Goal: Contribute content: Add original content to the website for others to see

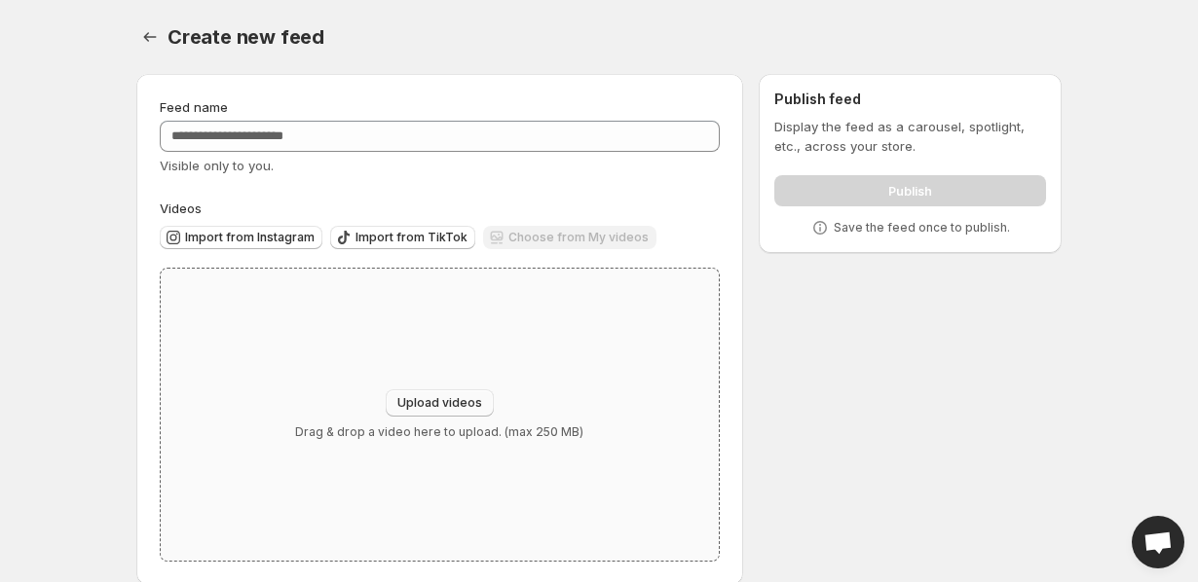
click at [444, 400] on span "Upload videos" at bounding box center [439, 403] width 85 height 16
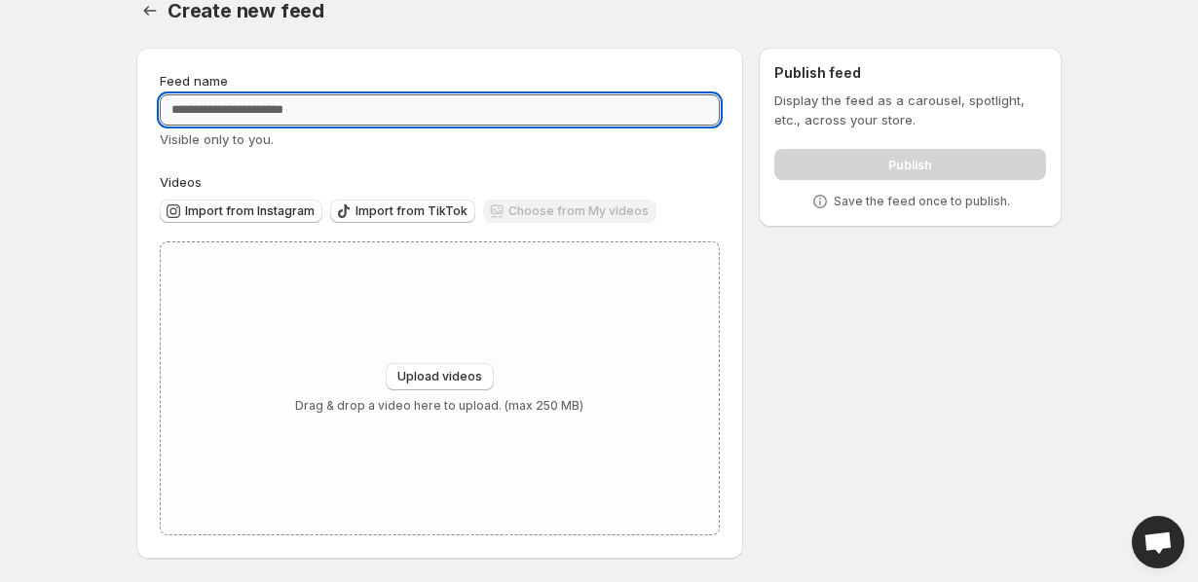
click at [369, 98] on input "Feed name" at bounding box center [440, 109] width 560 height 31
click at [425, 383] on span "Upload videos" at bounding box center [439, 377] width 85 height 16
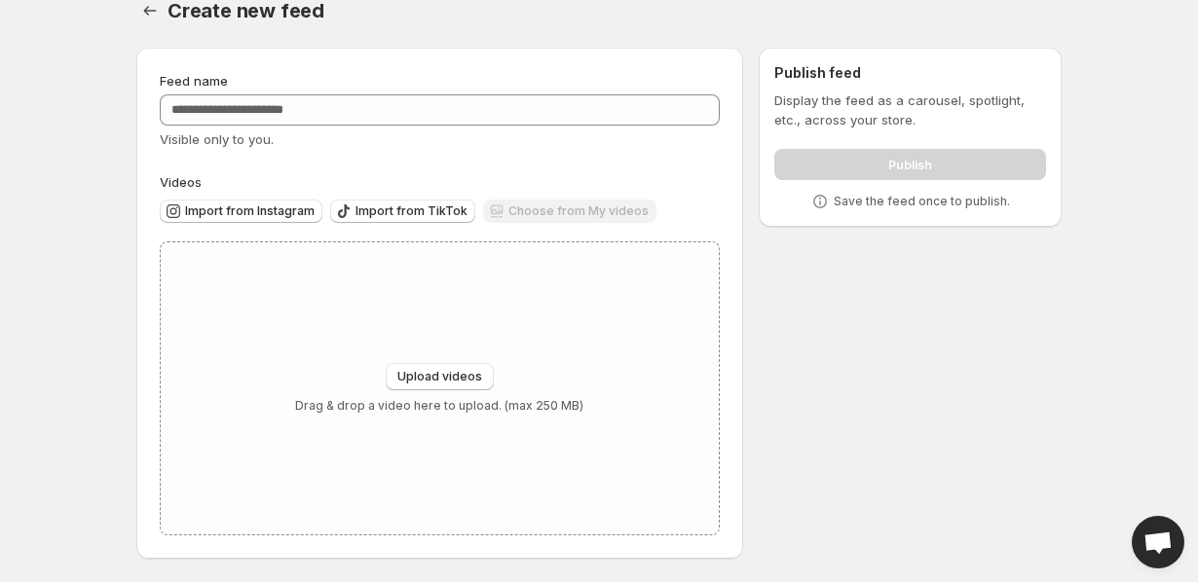
type input "**********"
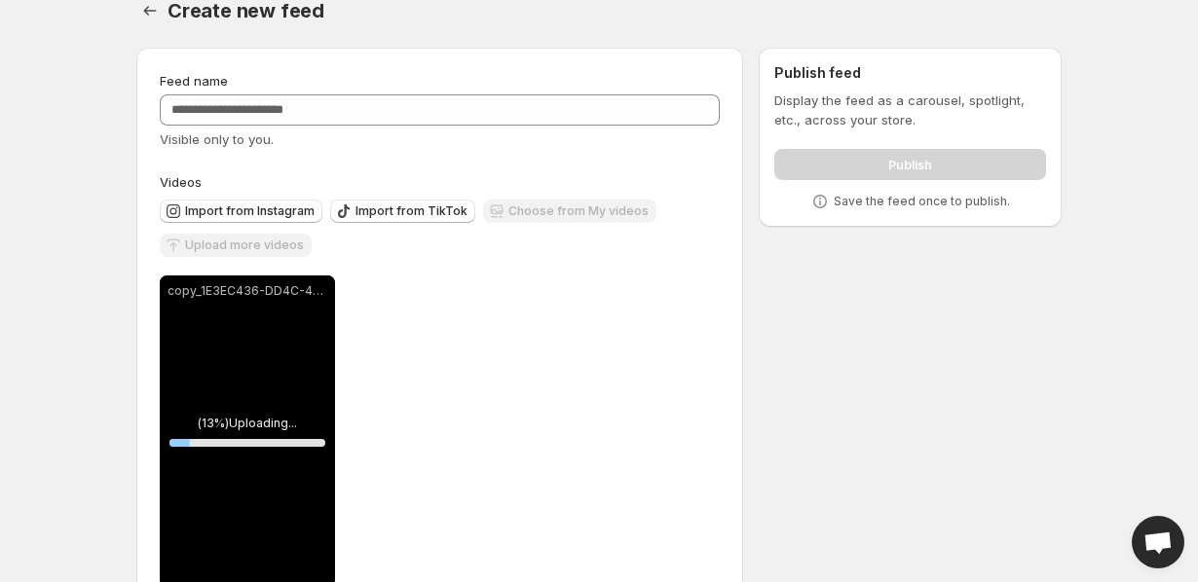
scroll to position [79, 0]
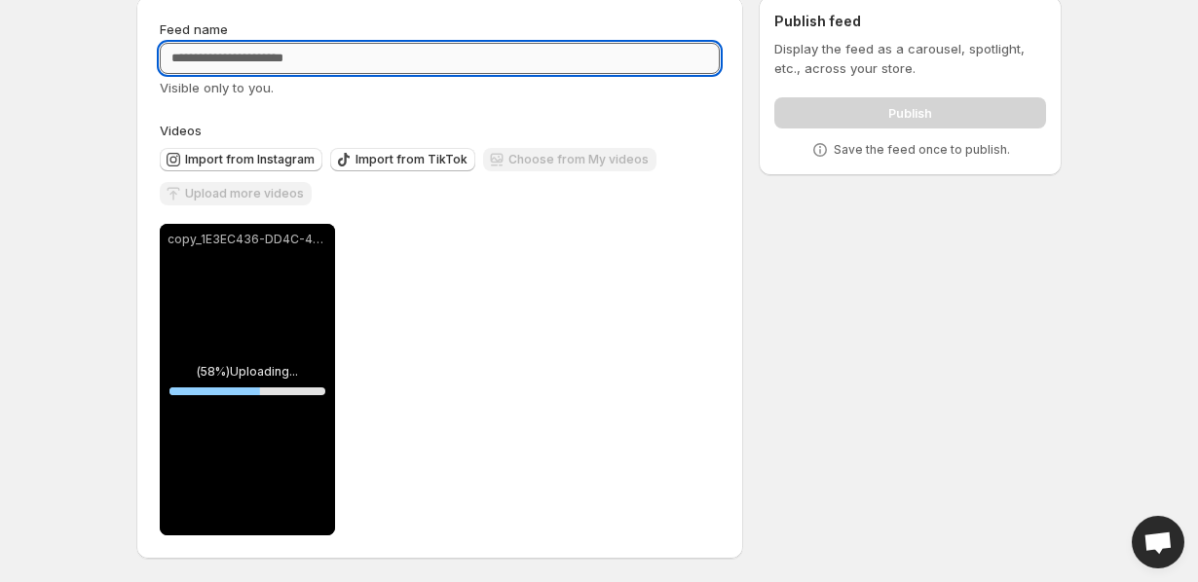
click at [320, 55] on input "Feed name" at bounding box center [440, 58] width 560 height 31
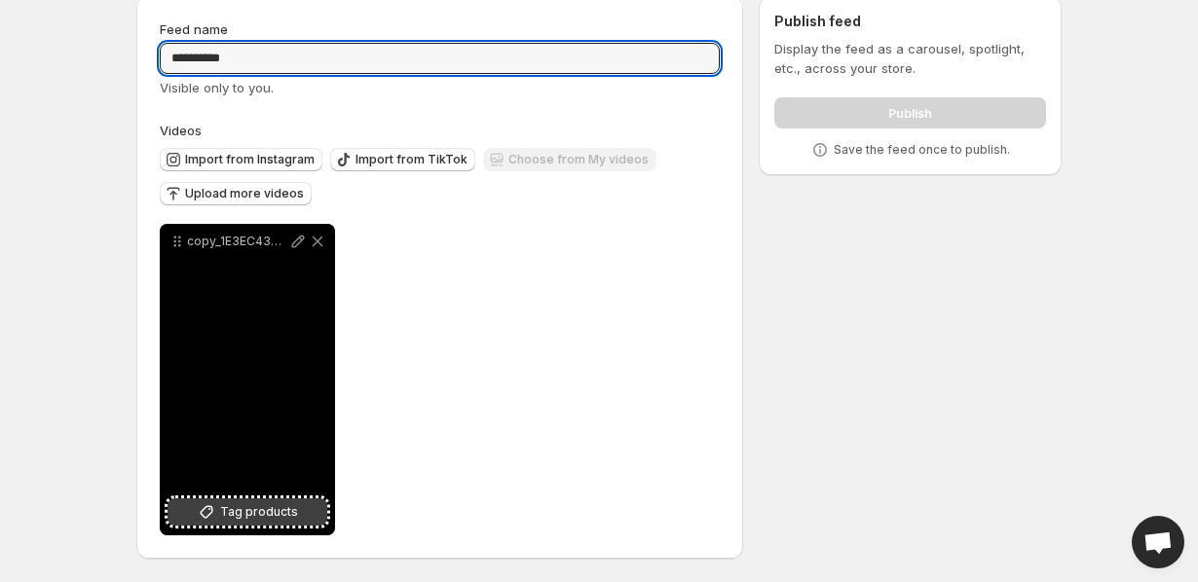
type input "*********"
click at [259, 502] on span "Tag products" at bounding box center [259, 511] width 78 height 19
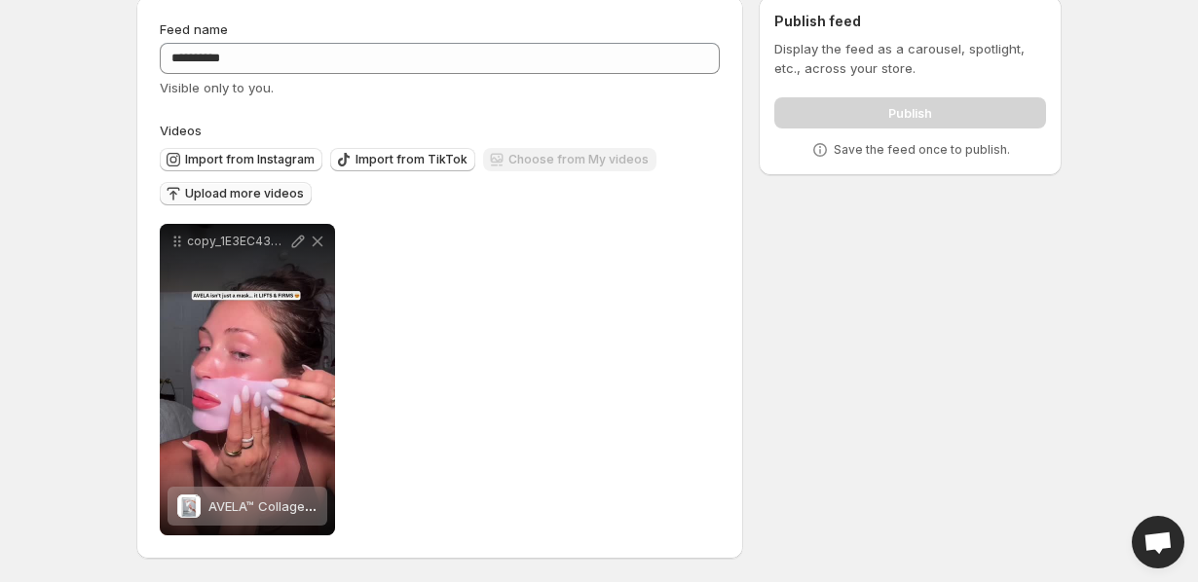
click at [225, 196] on span "Upload more videos" at bounding box center [244, 194] width 119 height 16
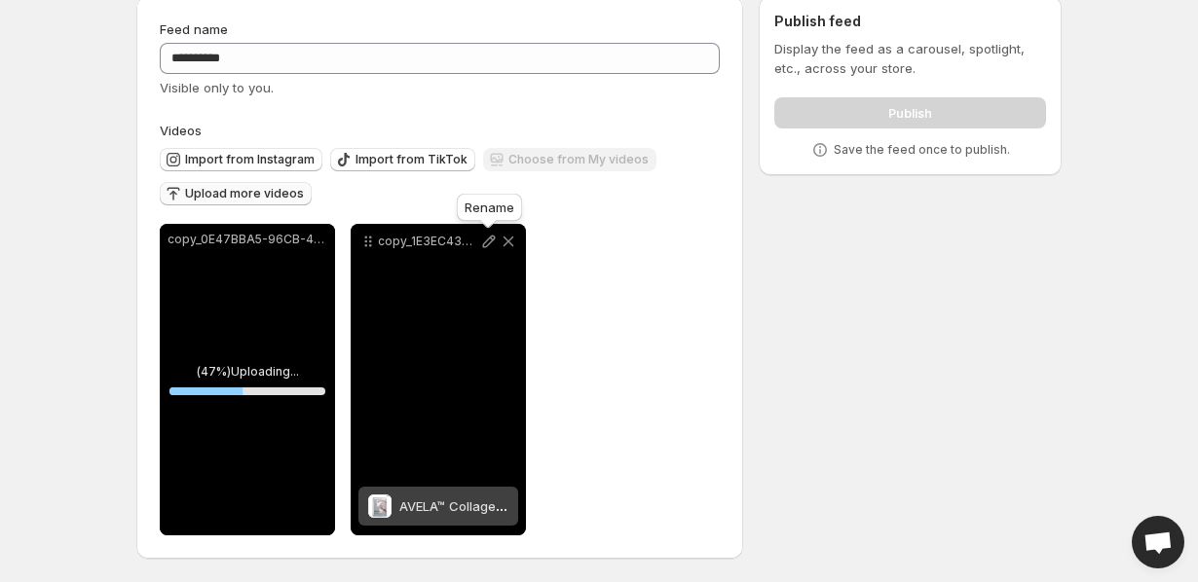
click at [483, 246] on icon at bounding box center [489, 242] width 13 height 13
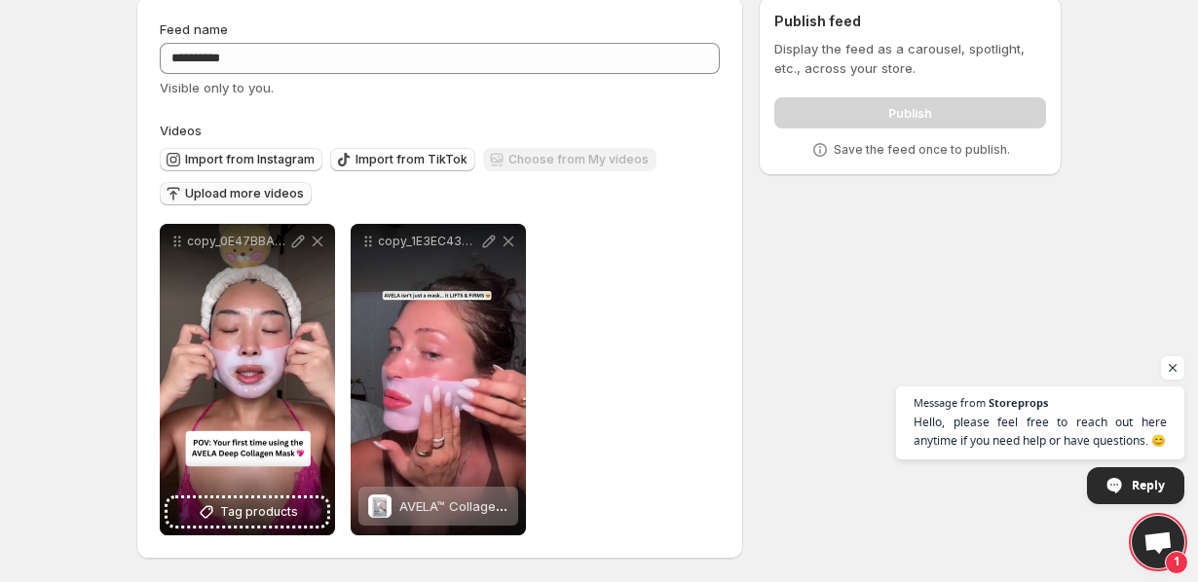
click at [240, 190] on span "Upload more videos" at bounding box center [244, 194] width 119 height 16
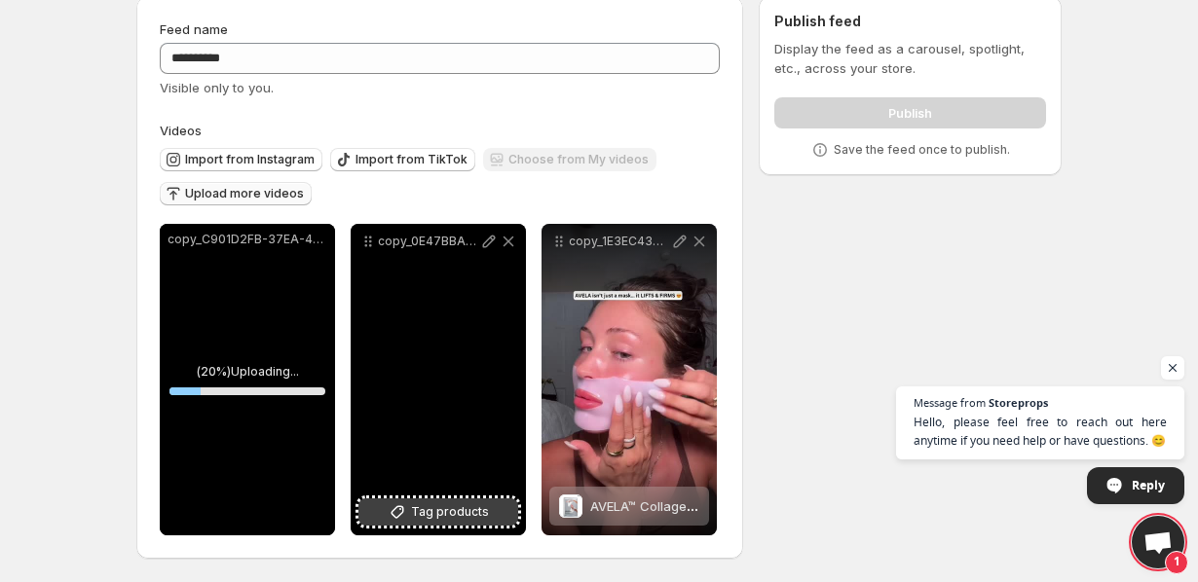
click at [407, 512] on icon at bounding box center [397, 511] width 19 height 19
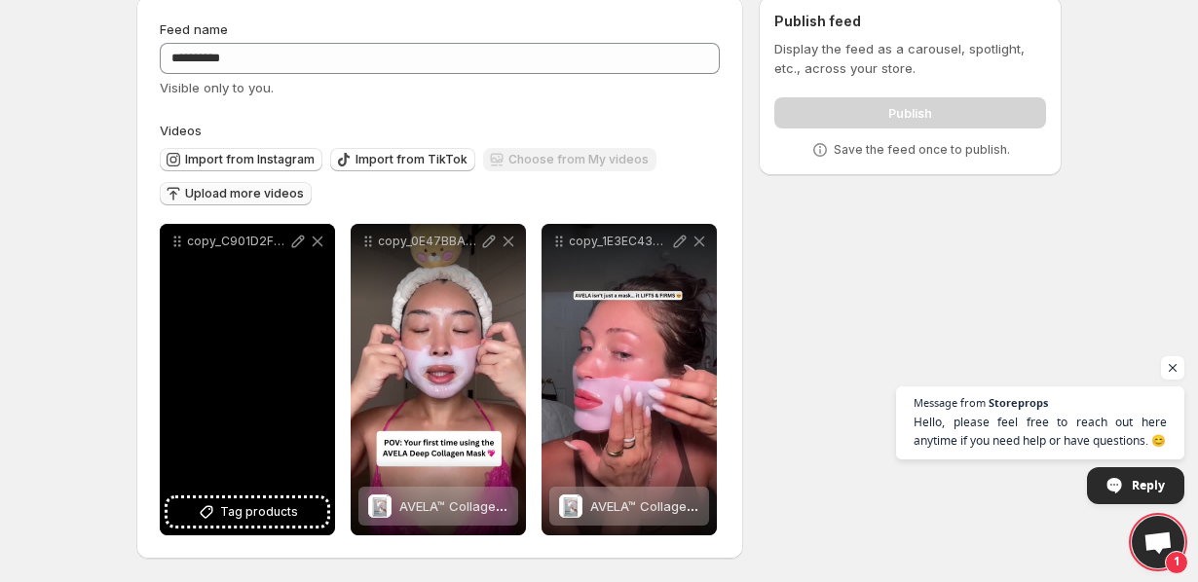
click at [309, 497] on div "copy_C901D2FB-37EA-4904-B56D-4844EFDE5199" at bounding box center [247, 380] width 175 height 312
click at [292, 506] on span "Tag products" at bounding box center [259, 511] width 78 height 19
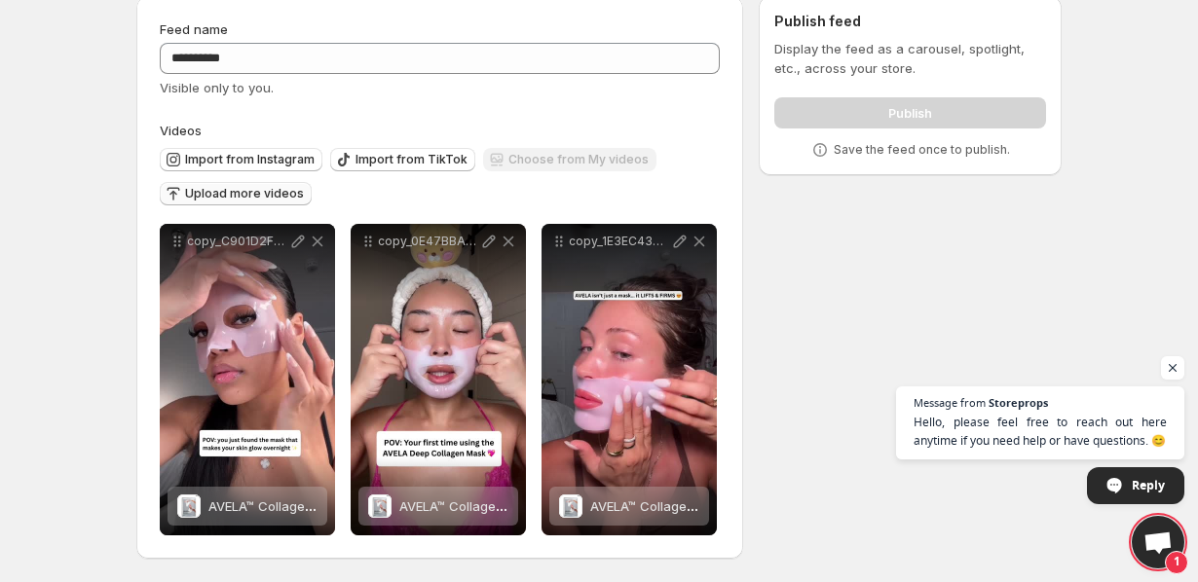
scroll to position [0, 0]
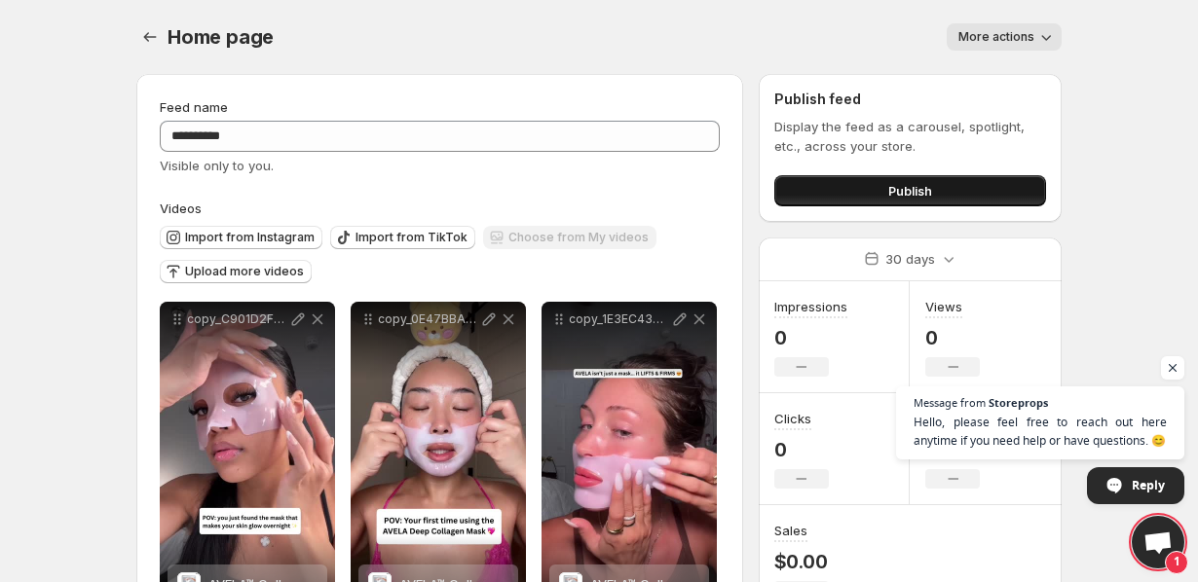
click at [928, 193] on span "Publish" at bounding box center [910, 190] width 44 height 19
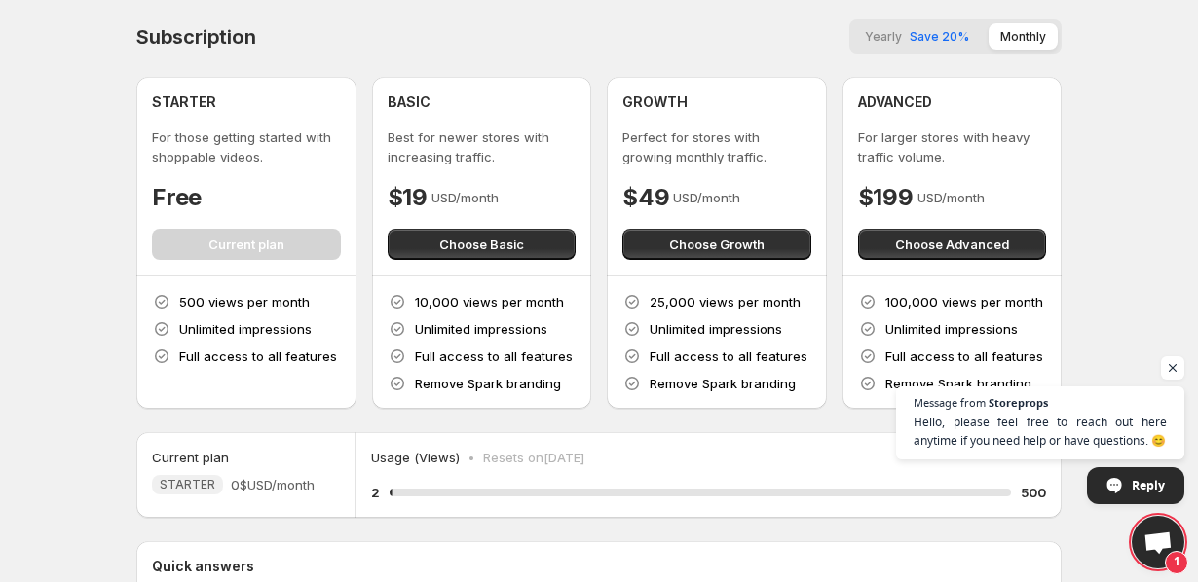
click at [941, 35] on span "Save 20%" at bounding box center [938, 36] width 59 height 15
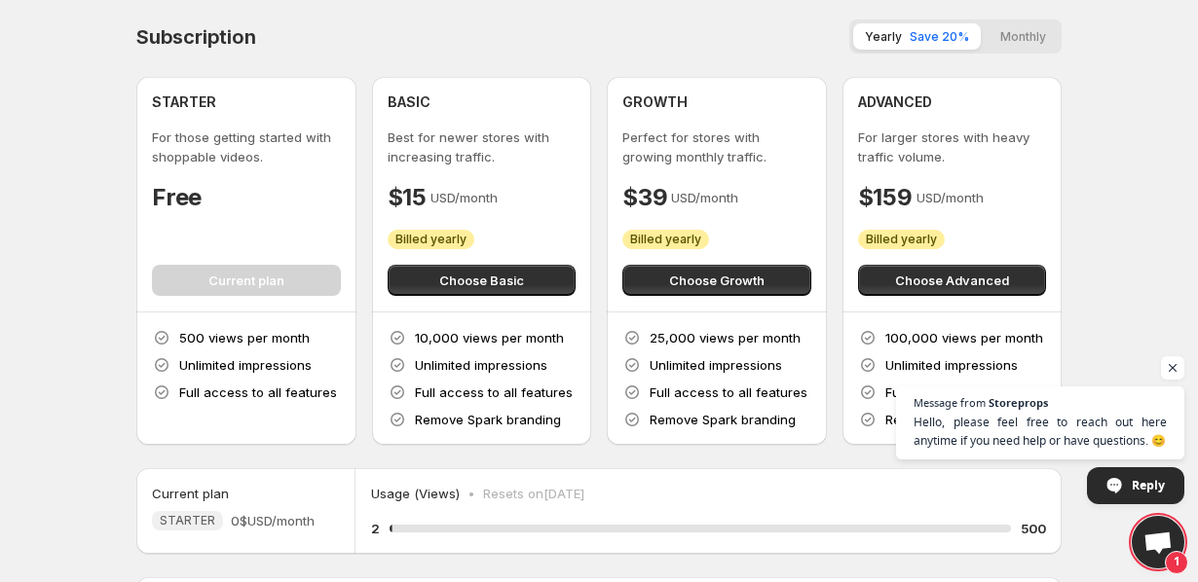
click at [1012, 42] on button "Monthly" at bounding box center [1022, 36] width 69 height 26
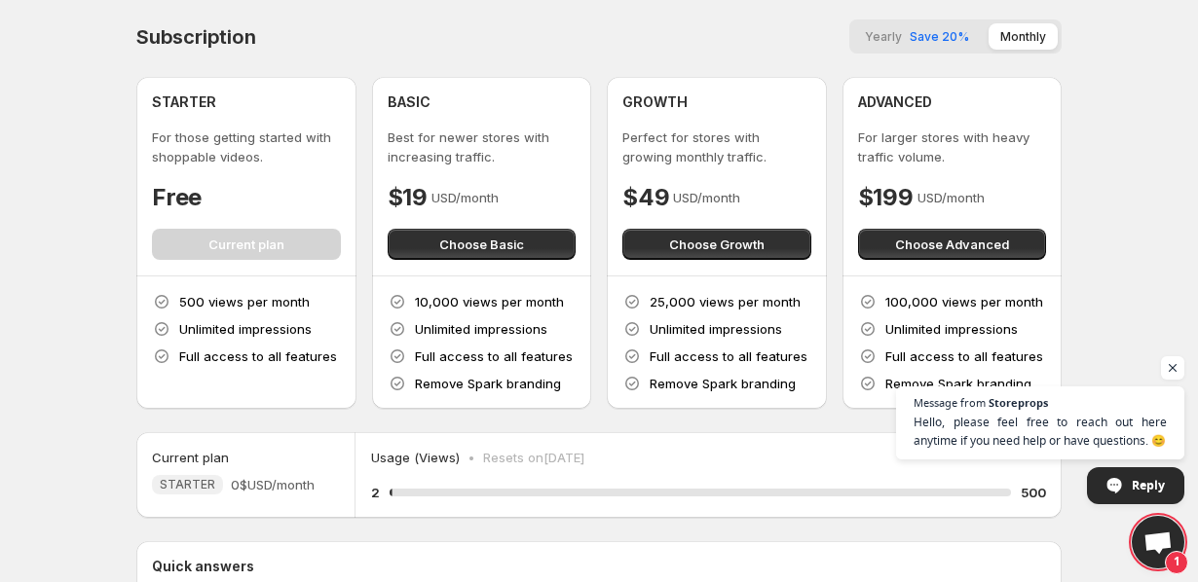
click at [247, 235] on div "STARTER For those getting started with shoppable videos. Free Current plan" at bounding box center [246, 175] width 189 height 167
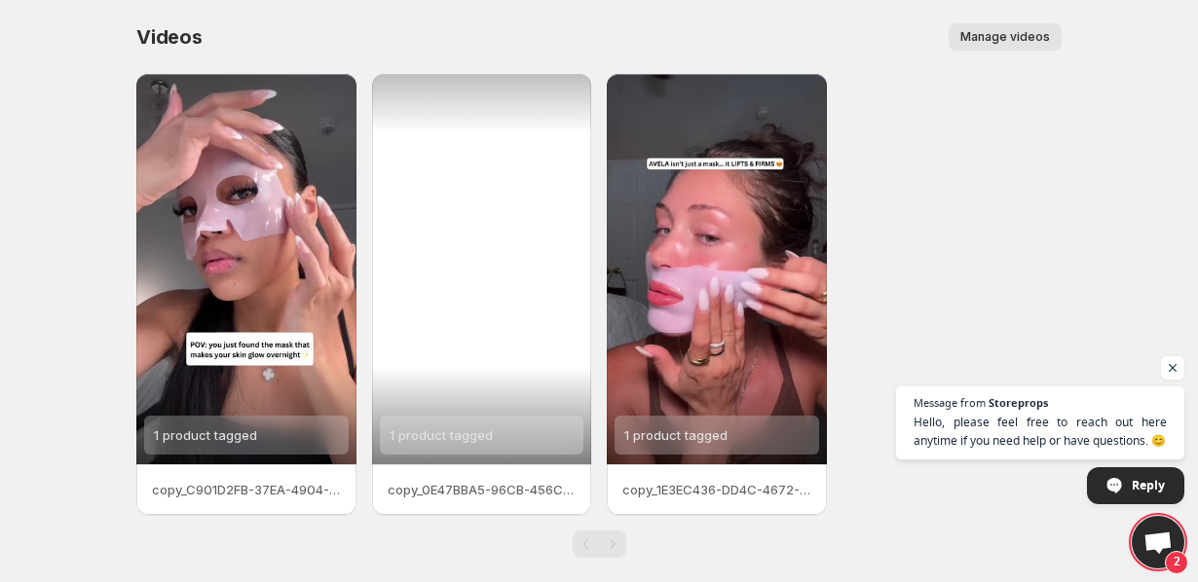
scroll to position [22, 0]
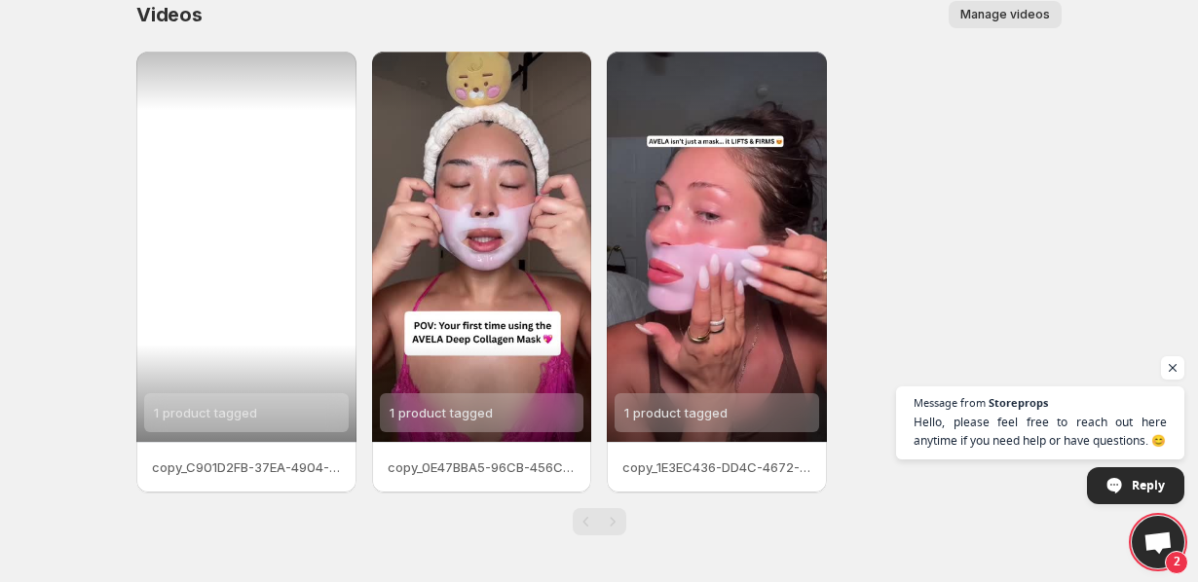
click at [283, 283] on div "1 product tagged" at bounding box center [246, 247] width 220 height 390
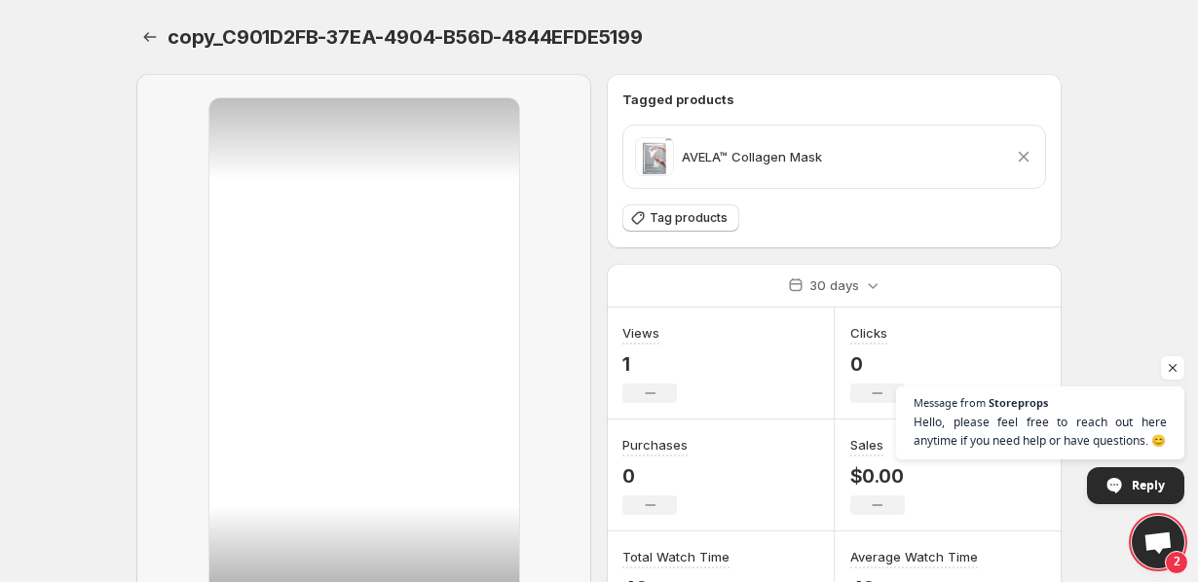
scroll to position [204, 0]
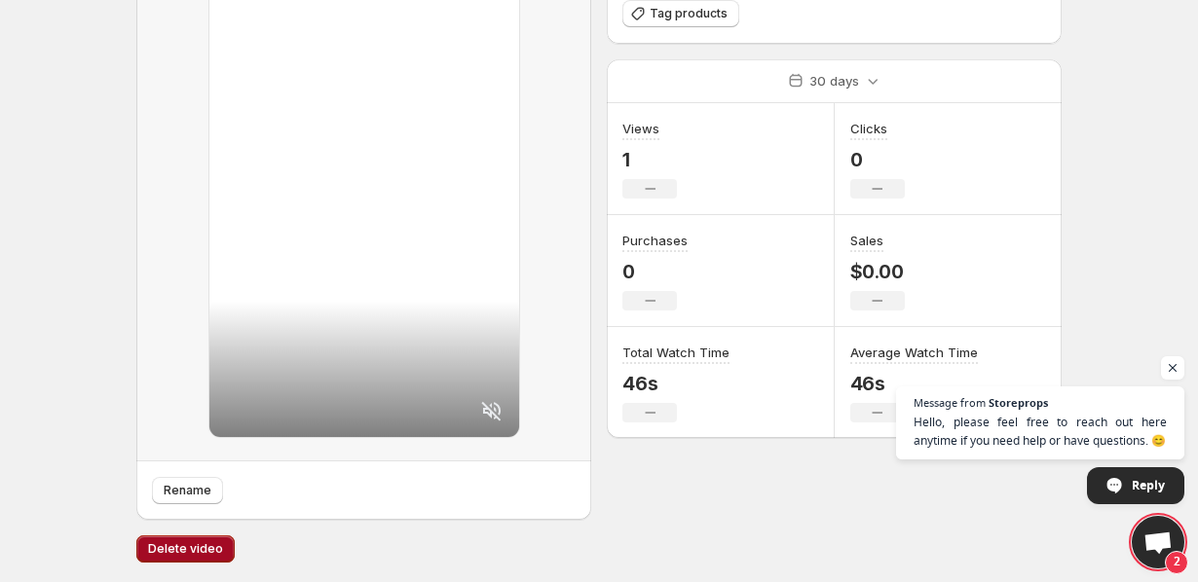
click at [202, 550] on span "Delete video" at bounding box center [185, 549] width 75 height 16
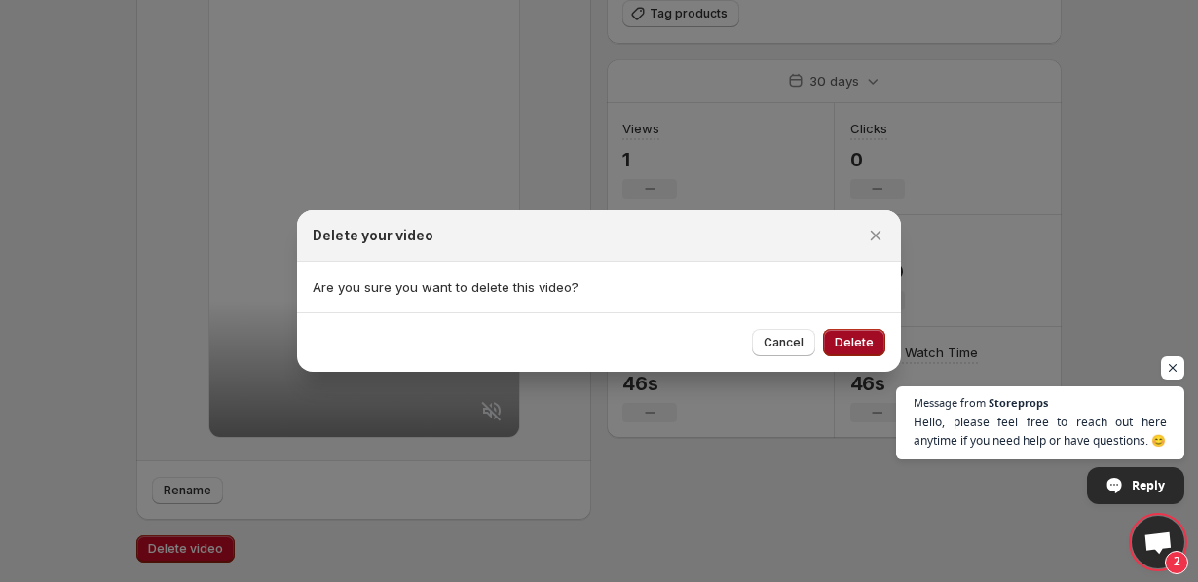
click at [851, 348] on span "Delete" at bounding box center [853, 343] width 39 height 16
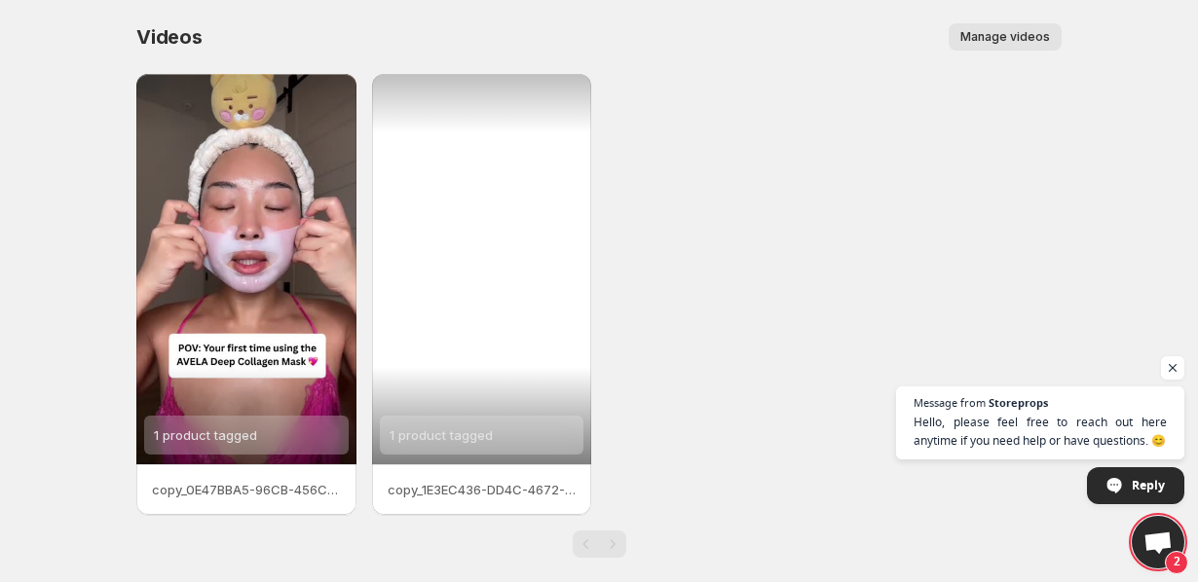
click at [462, 304] on div "1 product tagged" at bounding box center [482, 269] width 220 height 390
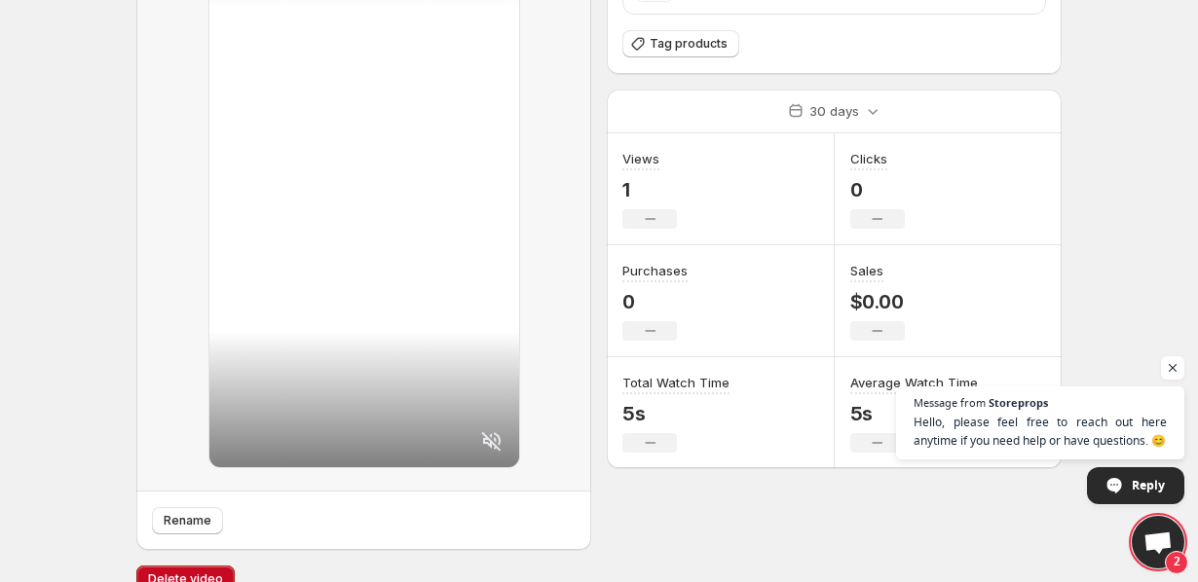
scroll to position [204, 0]
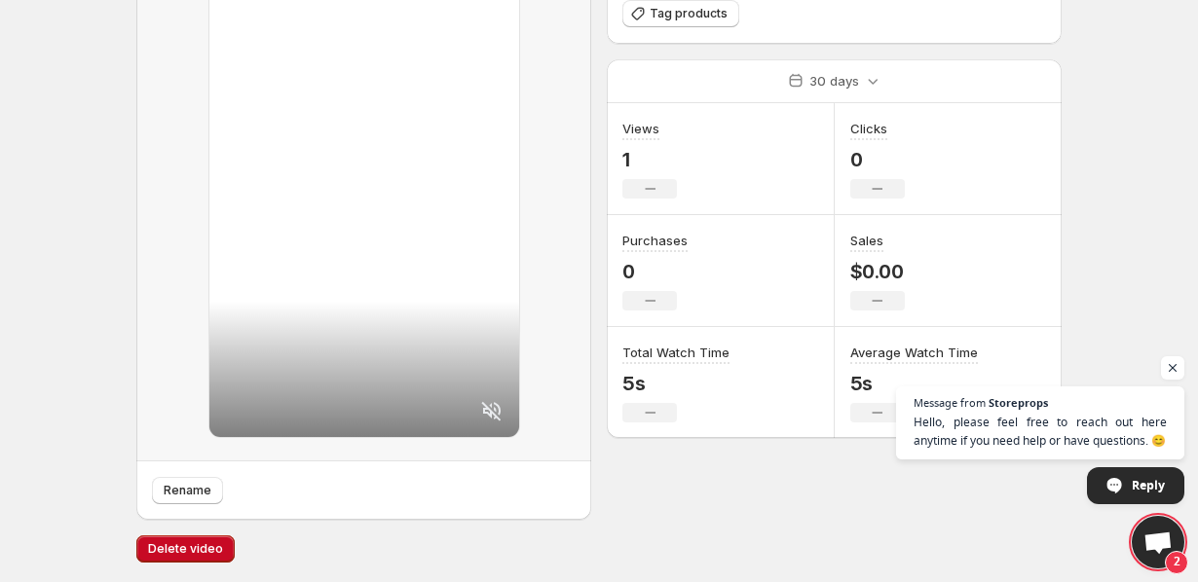
click at [501, 409] on icon at bounding box center [491, 410] width 23 height 23
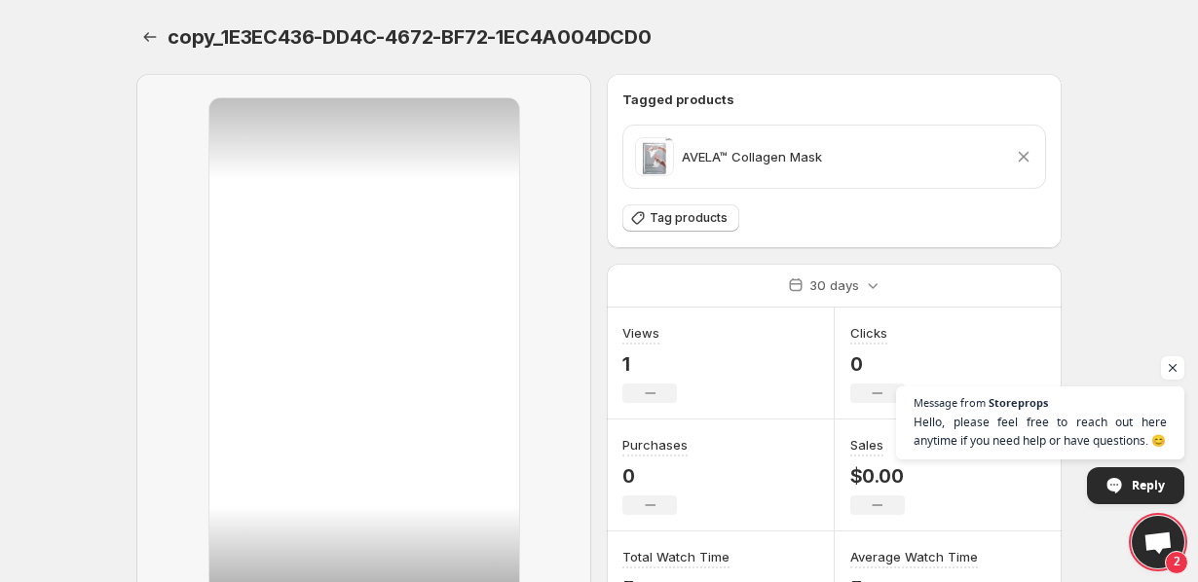
scroll to position [5, 0]
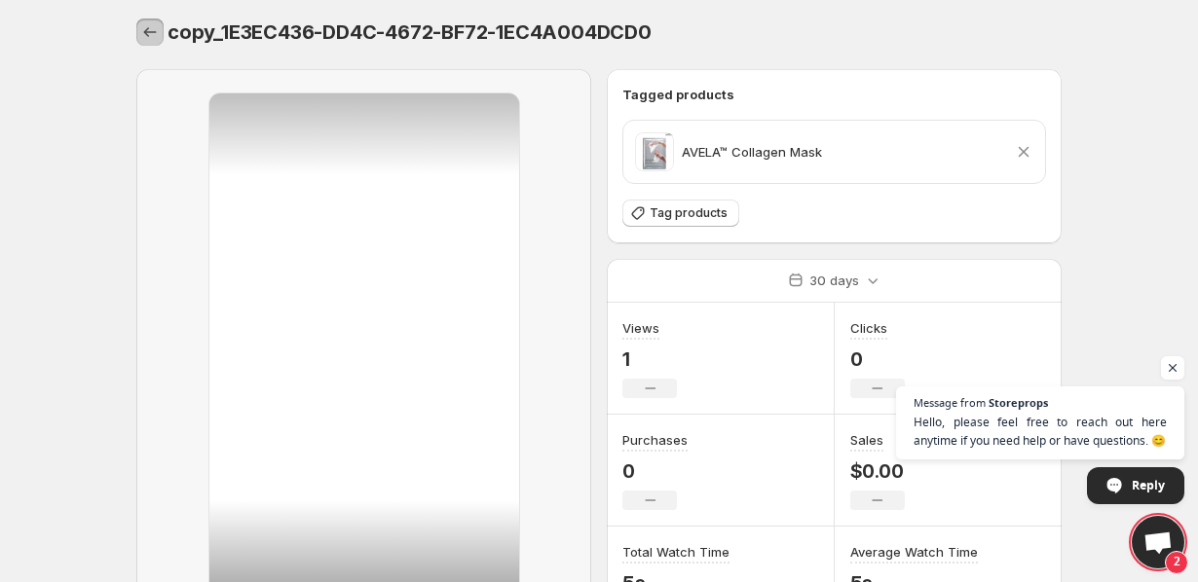
click at [151, 37] on icon "Settings" at bounding box center [149, 31] width 19 height 19
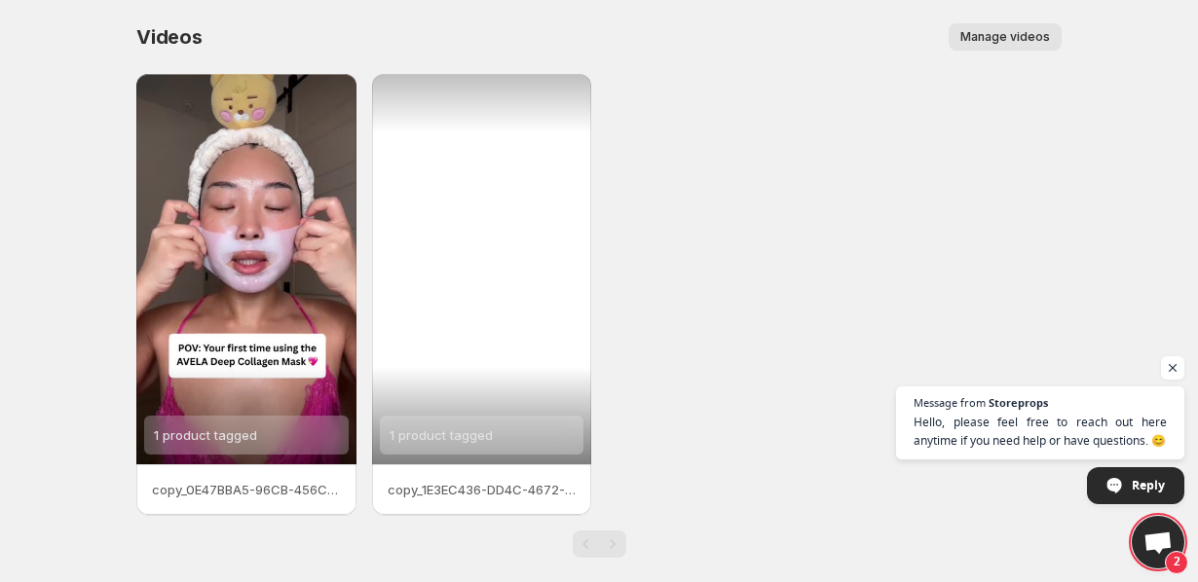
click at [504, 347] on div "1 product tagged" at bounding box center [482, 269] width 220 height 390
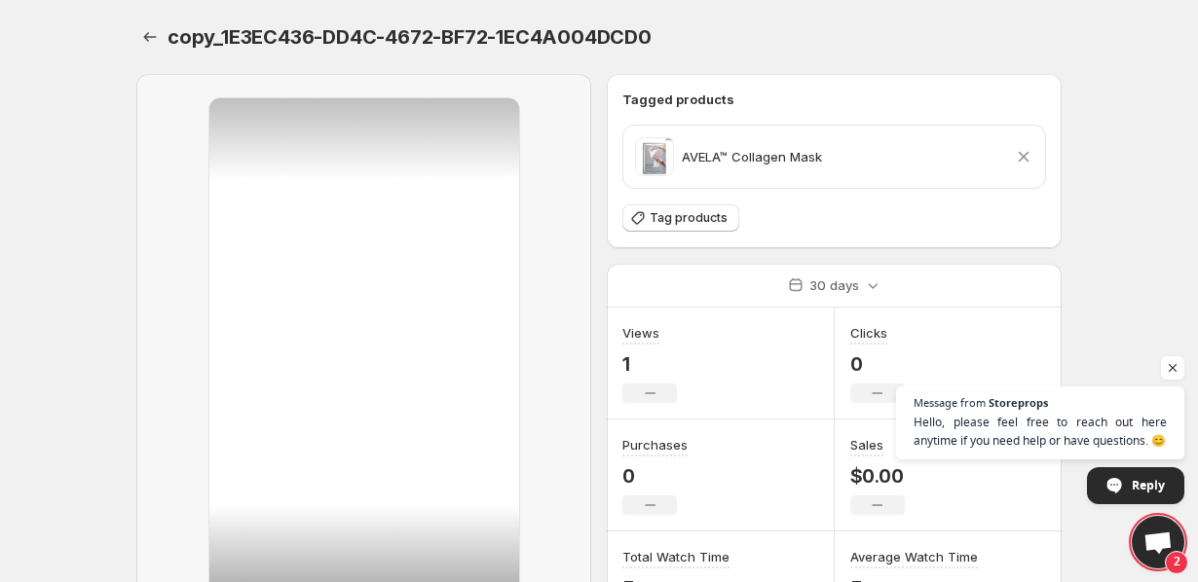
scroll to position [204, 0]
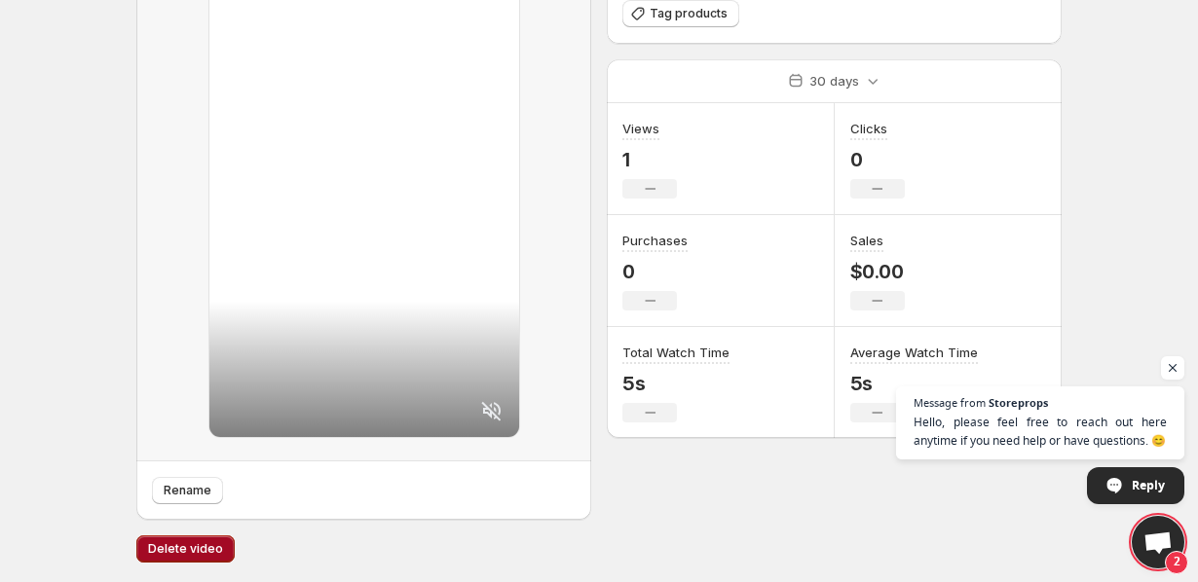
click at [203, 549] on span "Delete video" at bounding box center [185, 549] width 75 height 16
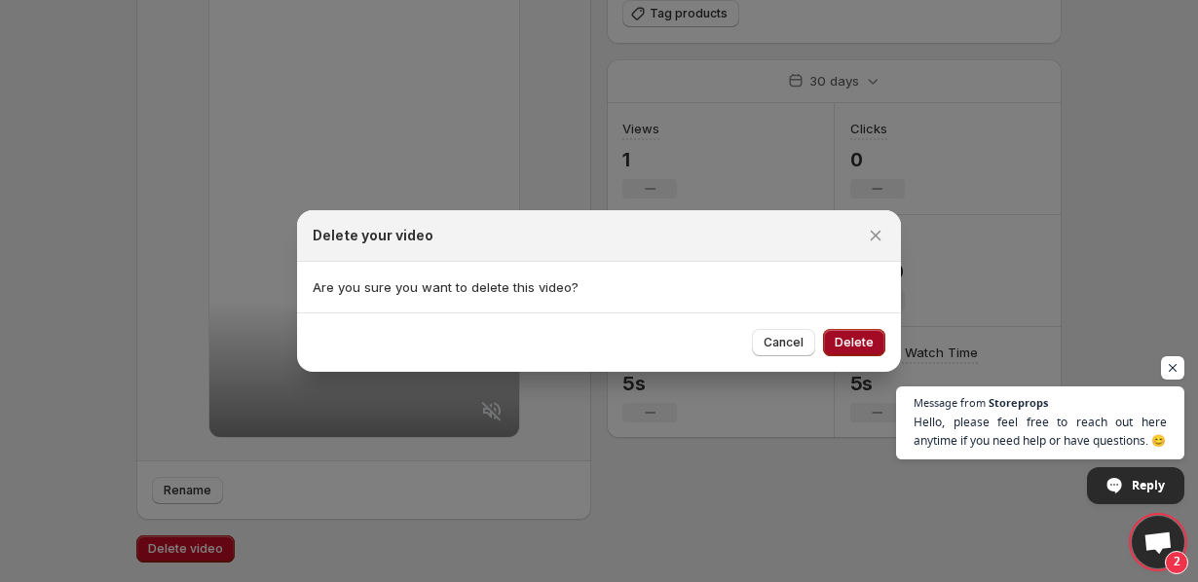
click at [856, 338] on span "Delete" at bounding box center [853, 343] width 39 height 16
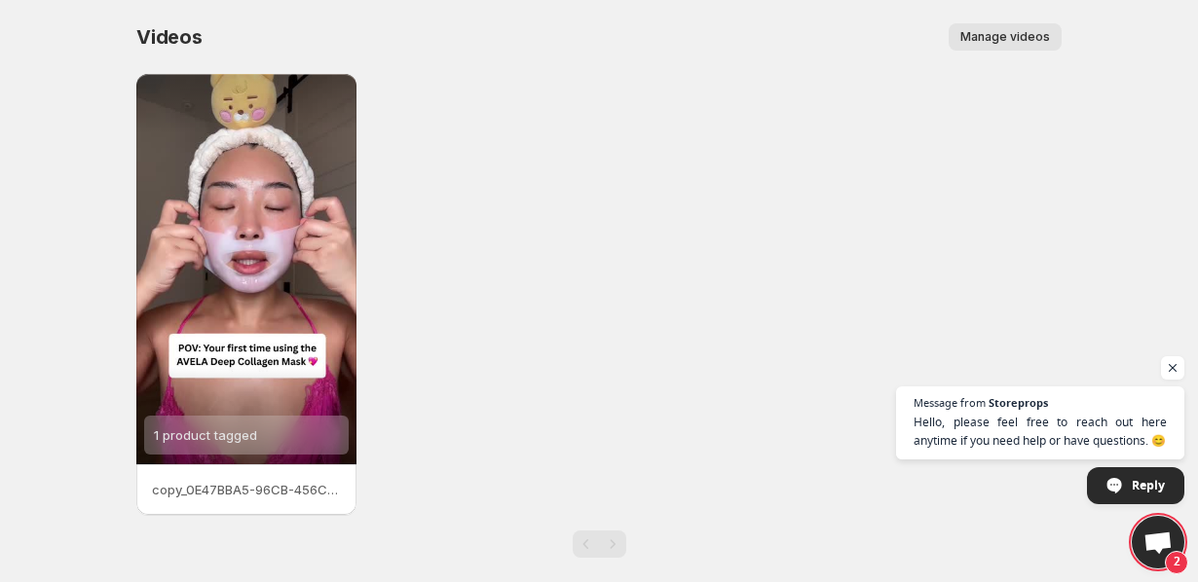
click at [996, 26] on button "Manage videos" at bounding box center [1004, 36] width 113 height 27
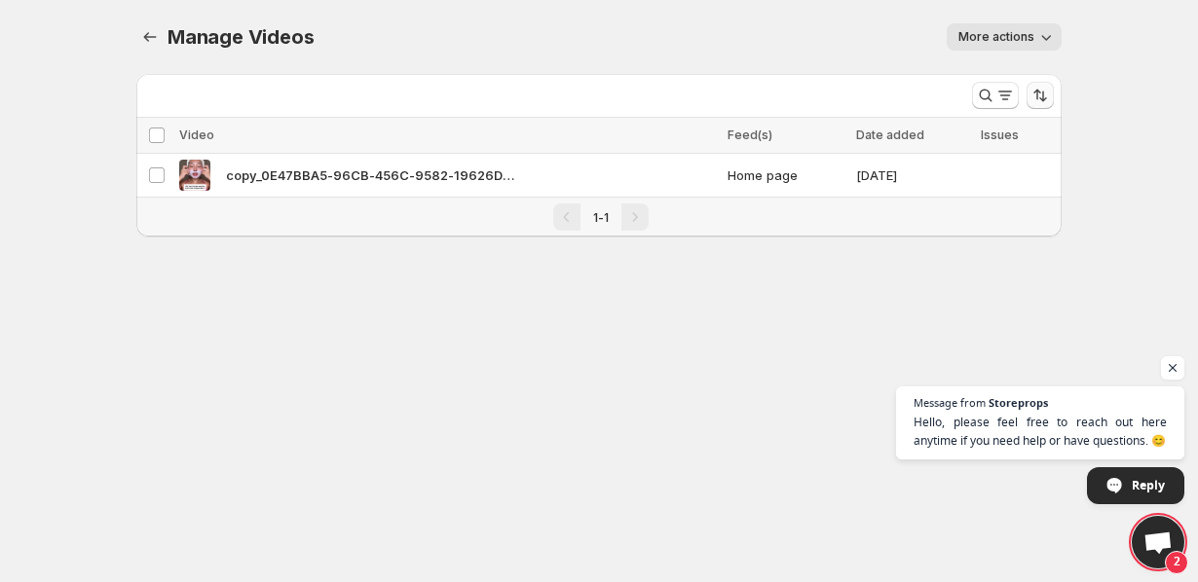
click at [1035, 96] on icon "Sort the results" at bounding box center [1039, 95] width 19 height 19
click at [1082, 160] on div "Manage Videos. This page is ready Manage Videos More actions More actions More …" at bounding box center [599, 141] width 972 height 283
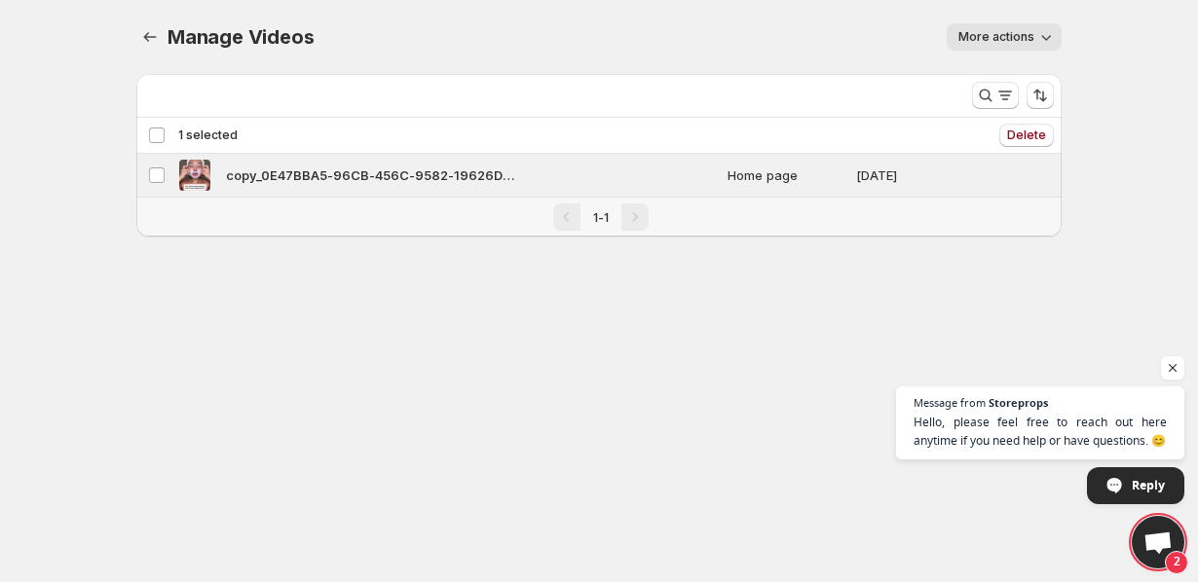
click at [154, 131] on div "Deselect video 1 selected" at bounding box center [193, 136] width 90 height 18
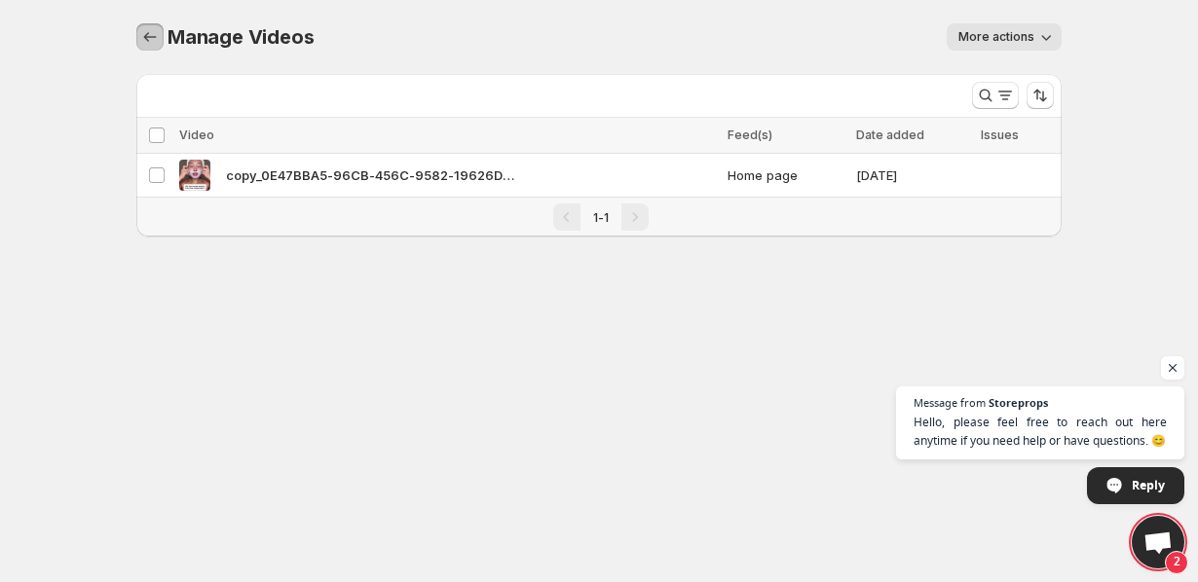
click at [148, 41] on icon "Manage Videos" at bounding box center [149, 36] width 19 height 19
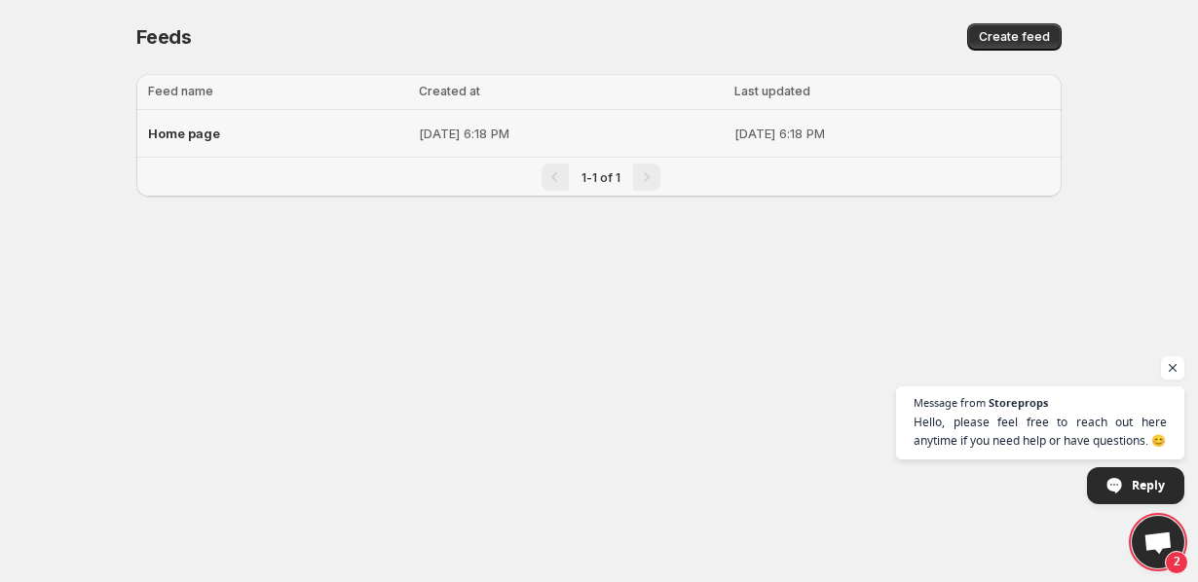
click at [557, 136] on p "[DATE] 6:18 PM" at bounding box center [571, 133] width 304 height 19
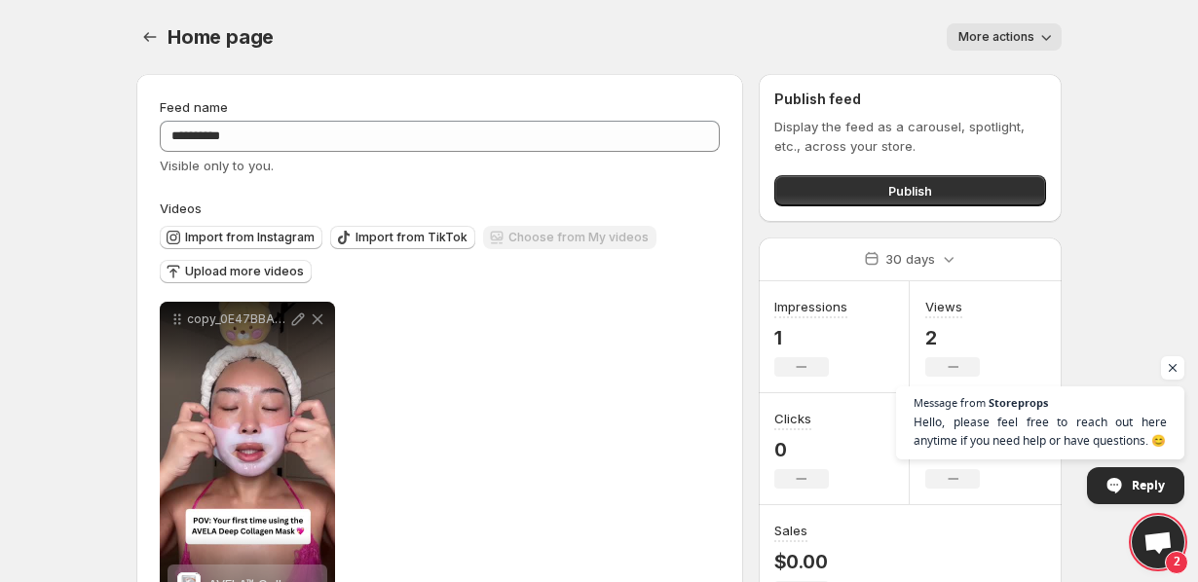
scroll to position [79, 0]
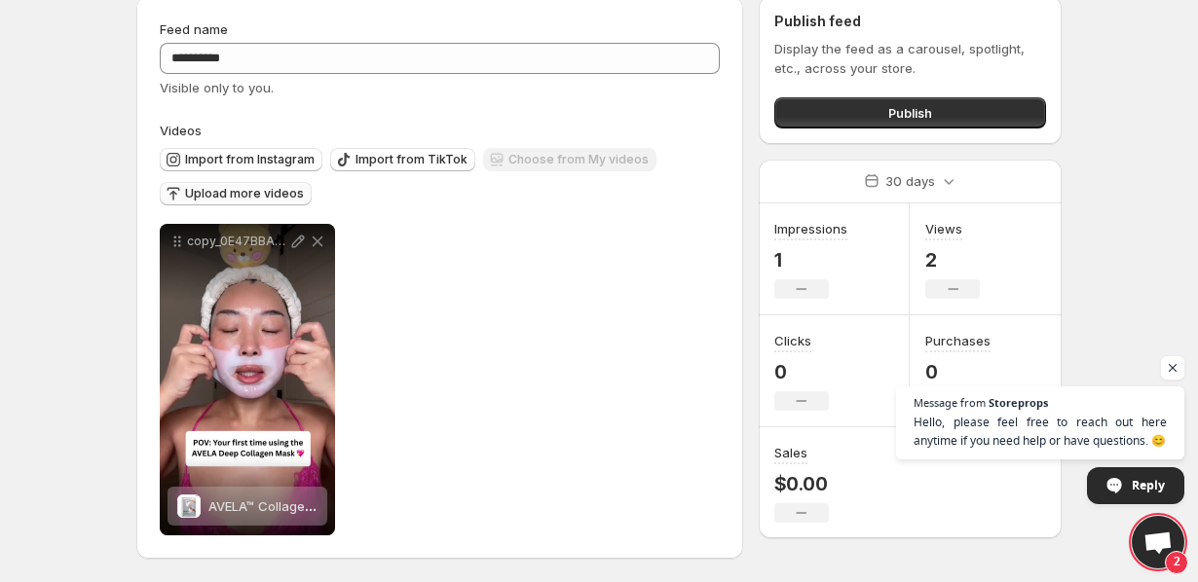
click at [273, 190] on span "Upload more videos" at bounding box center [244, 194] width 119 height 16
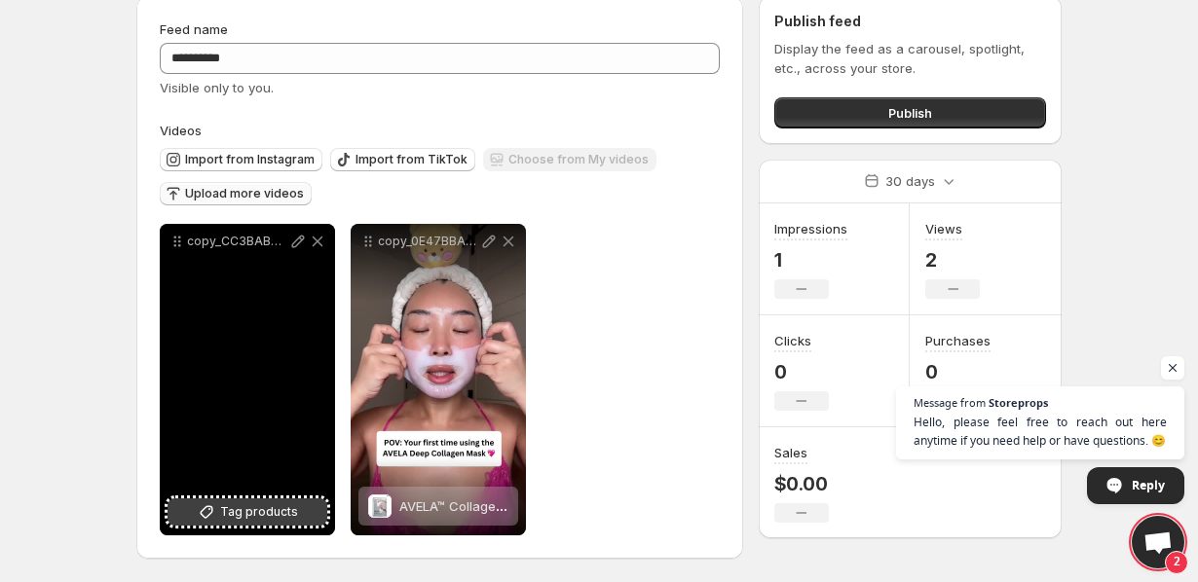
click at [297, 512] on button "Tag products" at bounding box center [247, 512] width 160 height 27
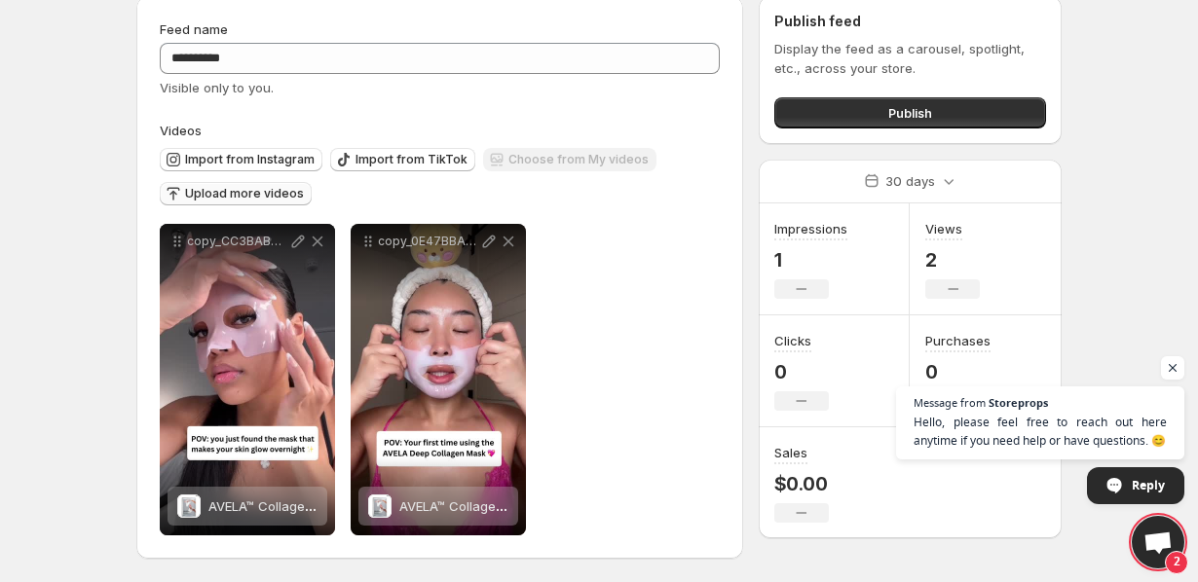
scroll to position [0, 0]
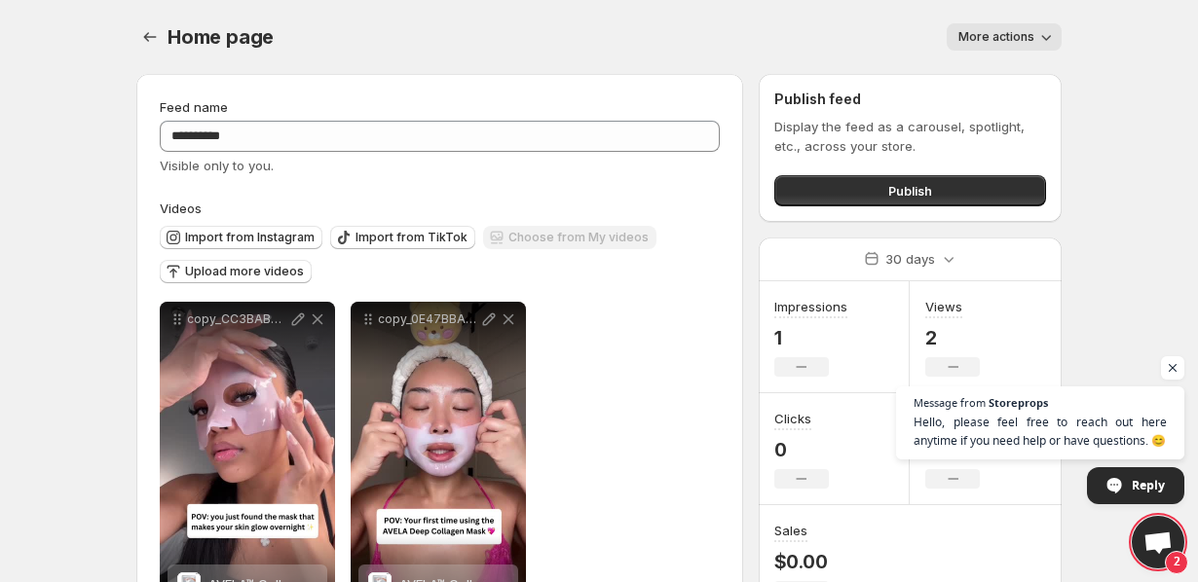
scroll to position [79, 0]
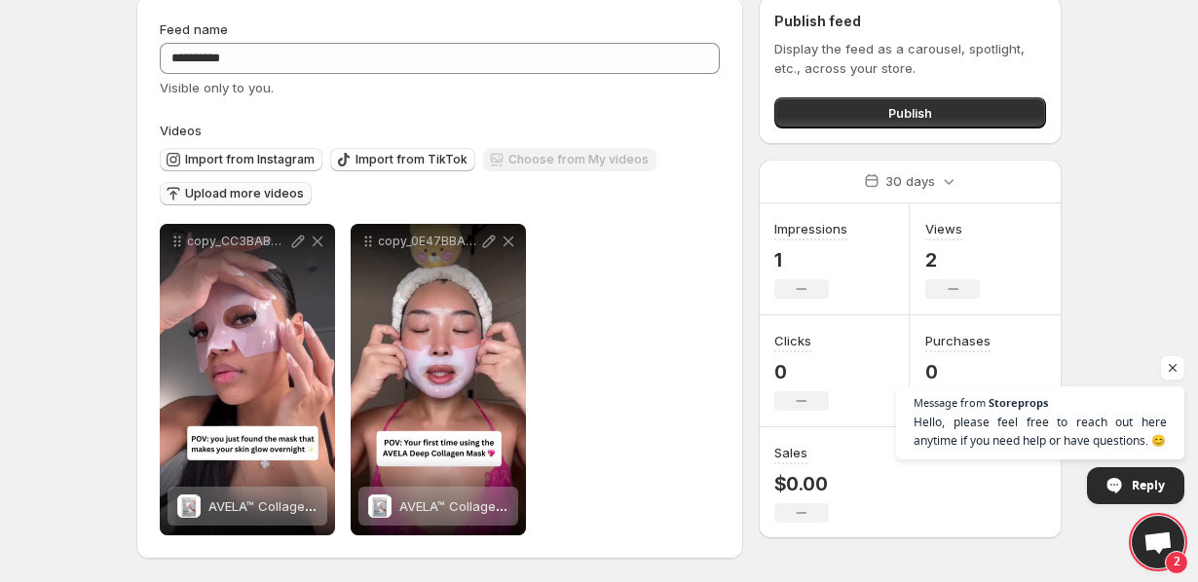
click at [269, 196] on span "Upload more videos" at bounding box center [244, 194] width 119 height 16
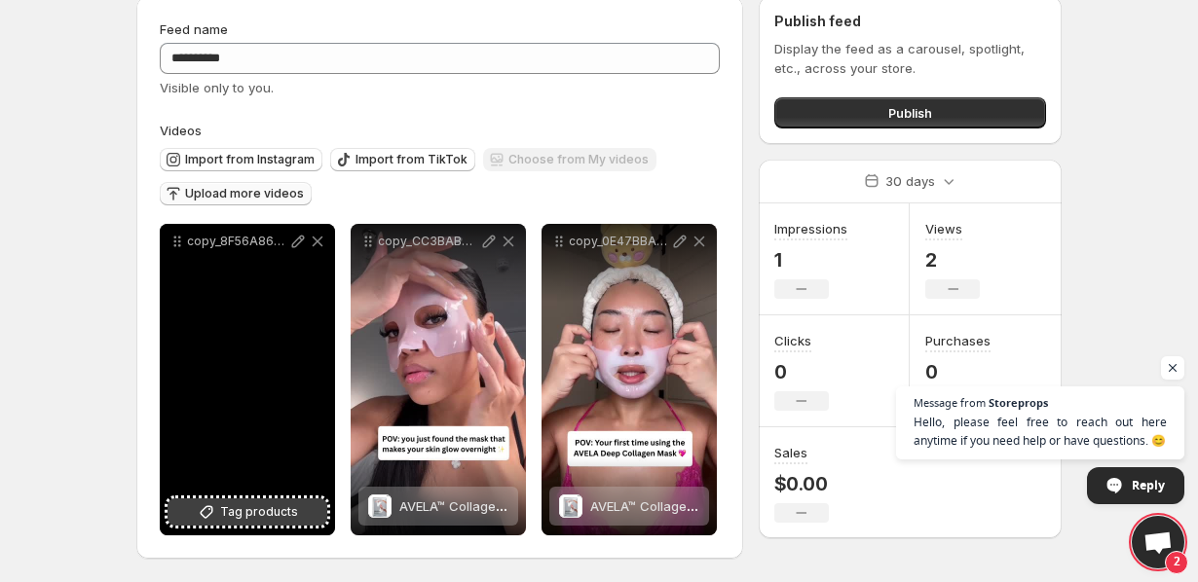
click at [240, 515] on span "Tag products" at bounding box center [259, 511] width 78 height 19
